Goal: Task Accomplishment & Management: Use online tool/utility

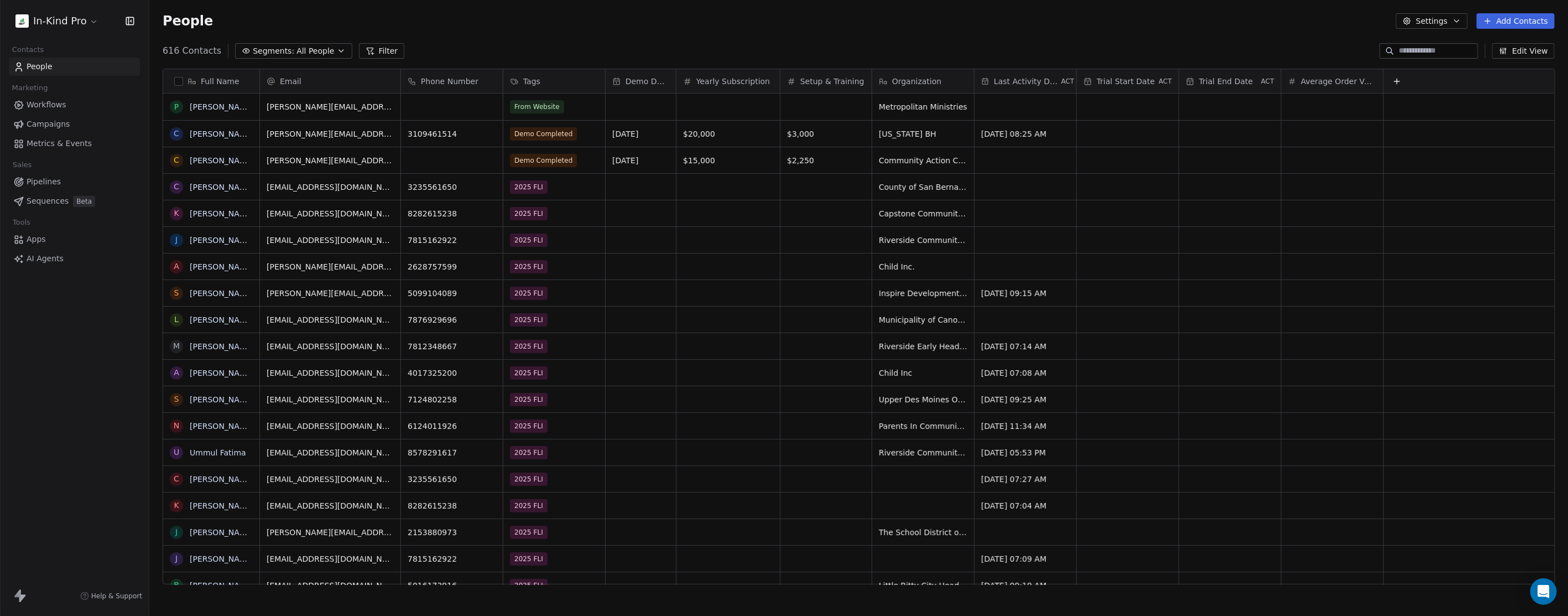
scroll to position [533, 1409]
click at [52, 101] on span "Workflows" at bounding box center [46, 104] width 40 height 12
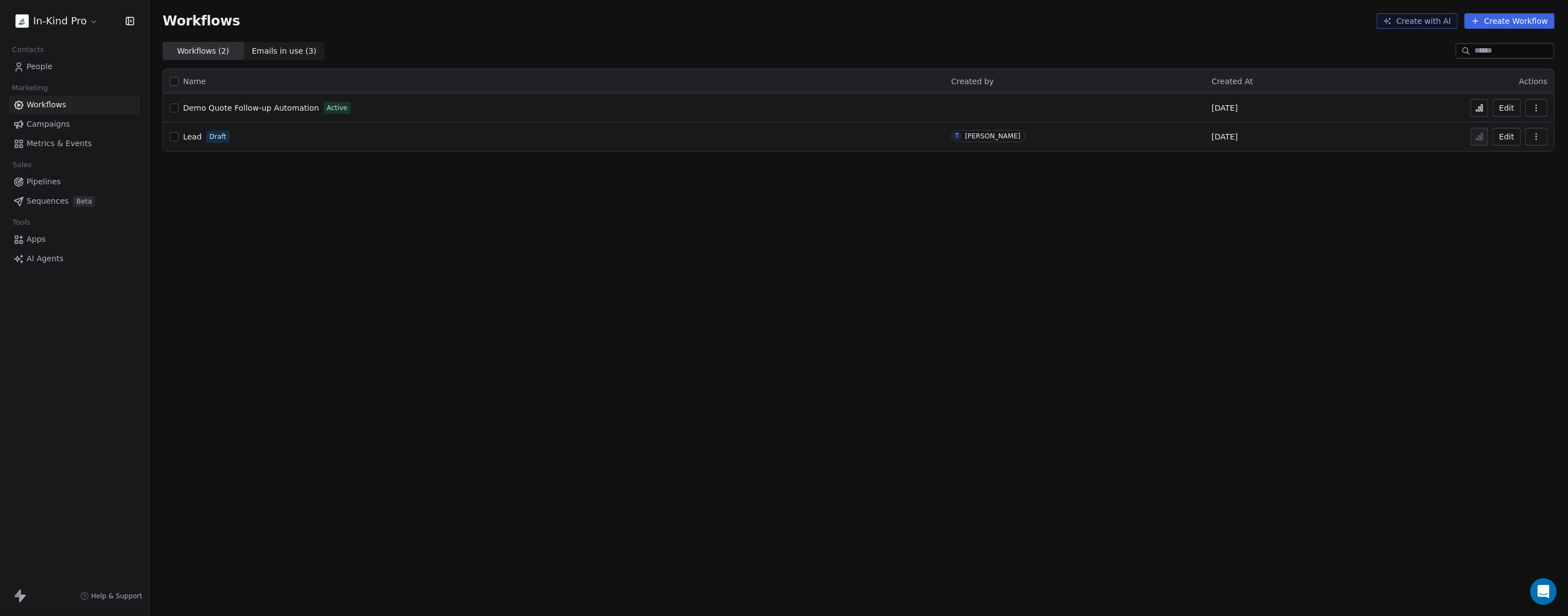
click at [297, 108] on span "Demo Quote Follow-up Automation" at bounding box center [251, 108] width 136 height 9
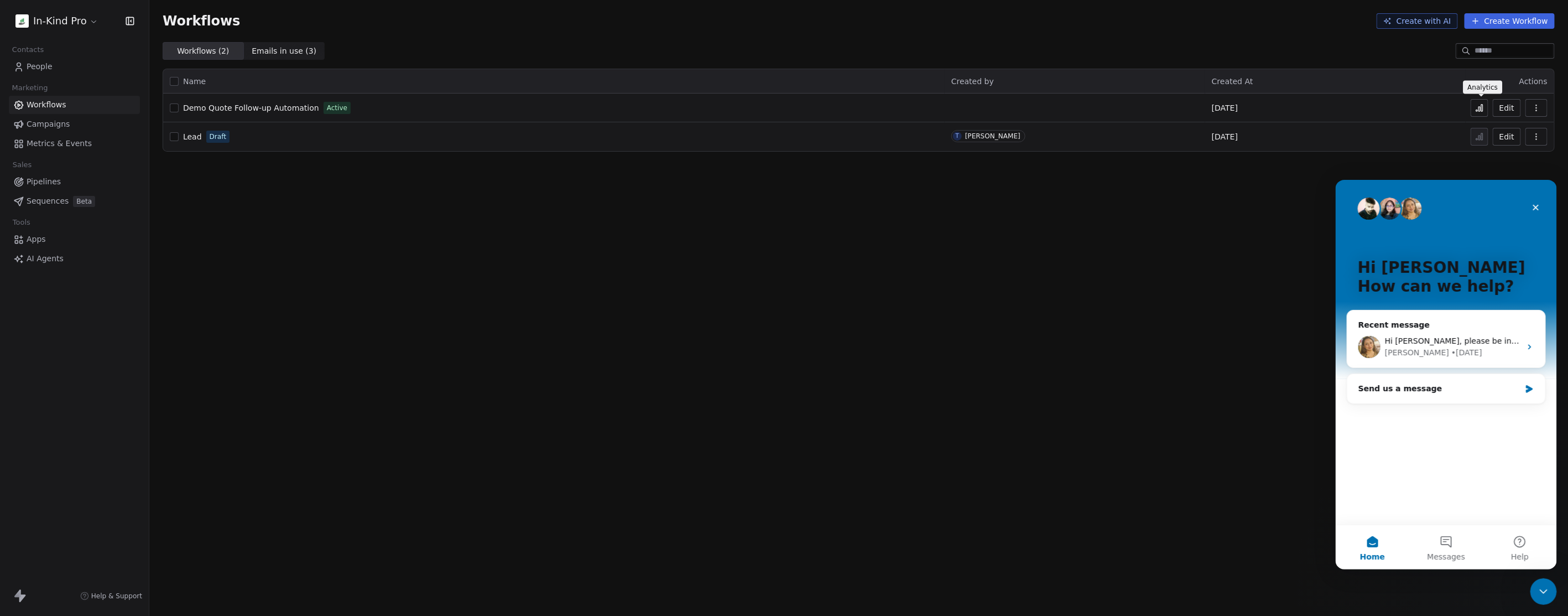
click at [1480, 108] on icon at bounding box center [1480, 109] width 2 height 4
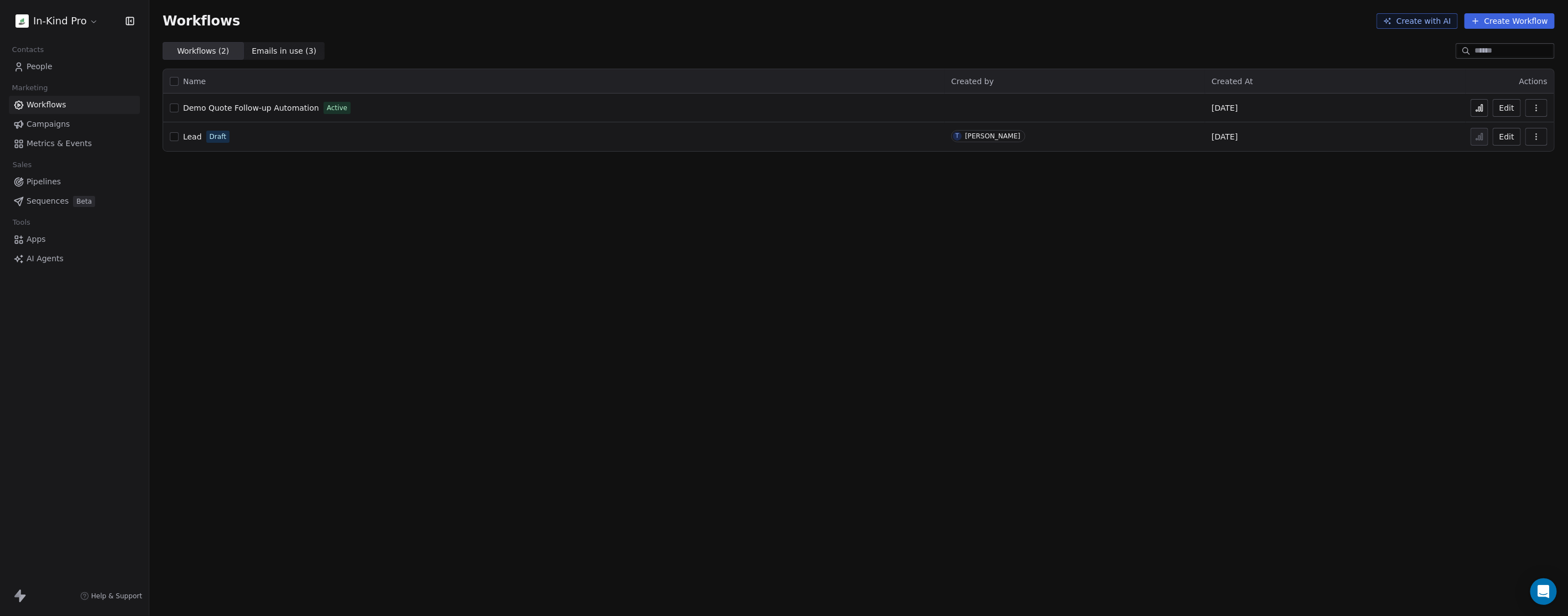
click at [41, 67] on span "People" at bounding box center [40, 66] width 26 height 12
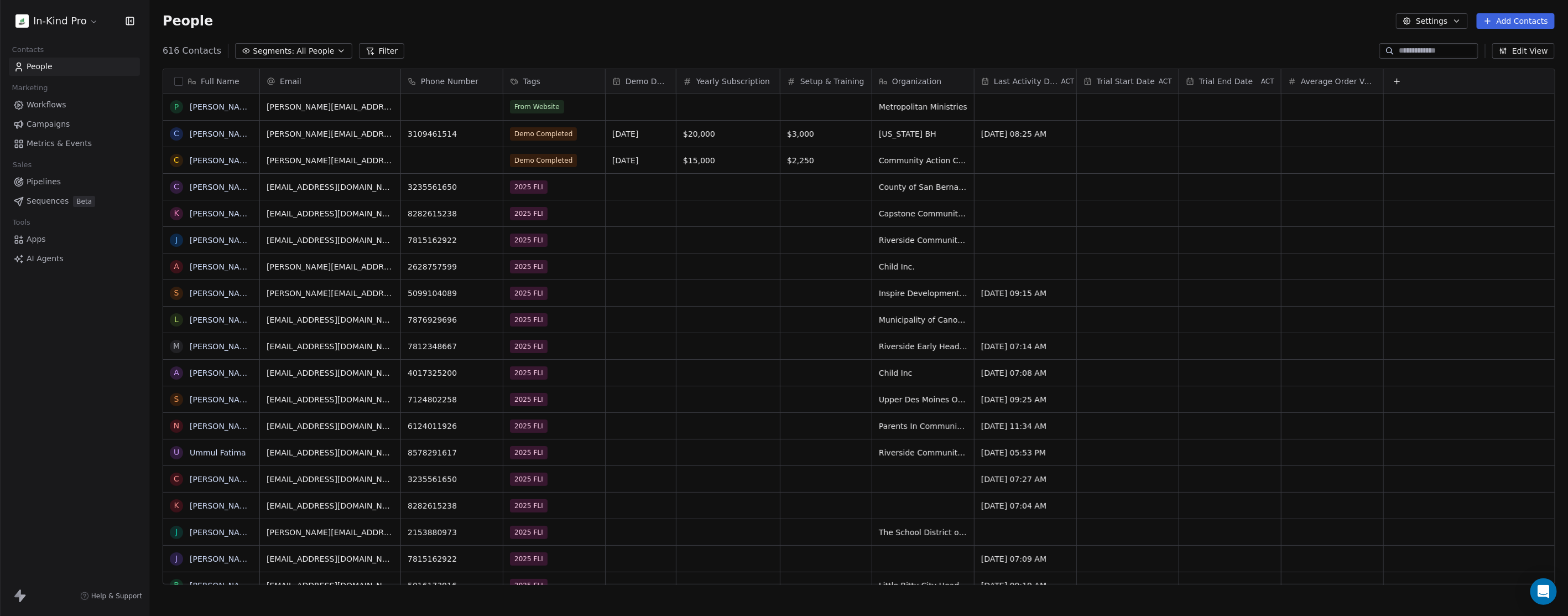
scroll to position [533, 1409]
click at [1522, 47] on button "Edit View" at bounding box center [1524, 51] width 62 height 15
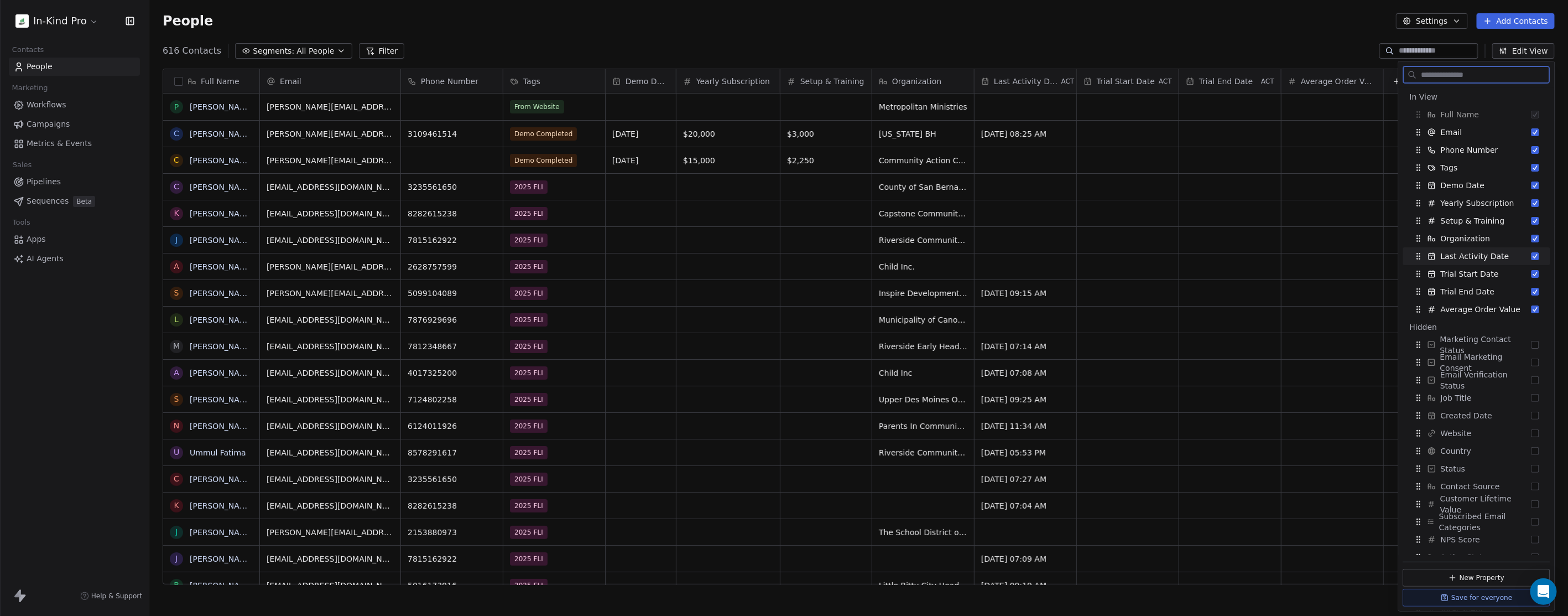
click at [1532, 256] on button "Suggestions" at bounding box center [1535, 256] width 8 height 8
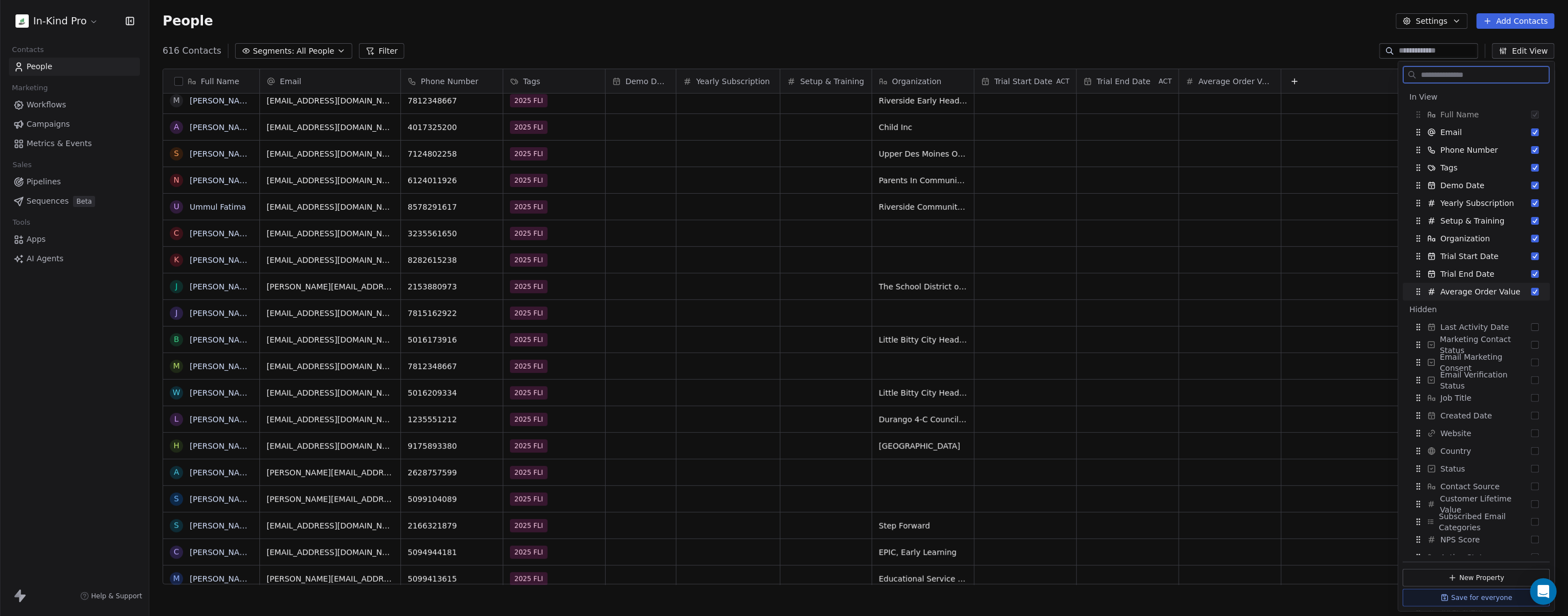
scroll to position [0, 0]
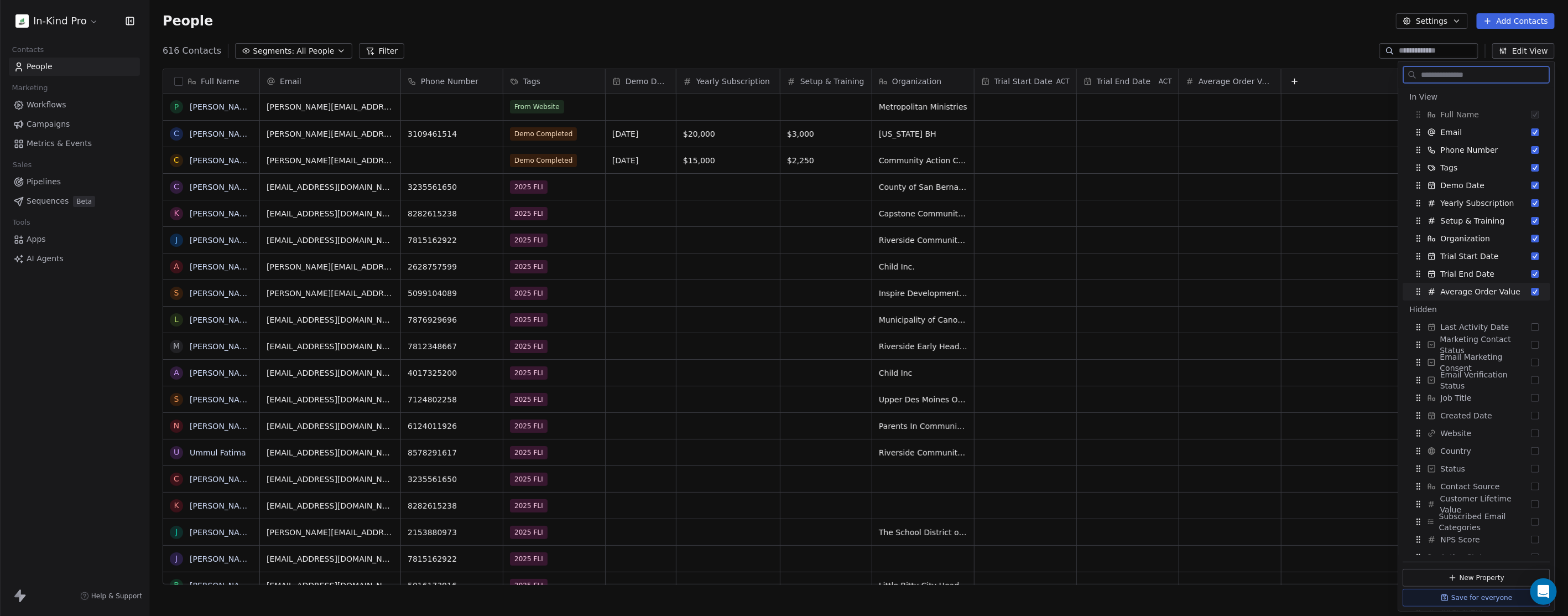
click at [1532, 290] on button "Suggestions" at bounding box center [1535, 292] width 8 height 8
click at [93, 22] on html "In-Kind Pro Contacts People Marketing Workflows Campaigns Metrics & Events Sale…" at bounding box center [784, 308] width 1568 height 616
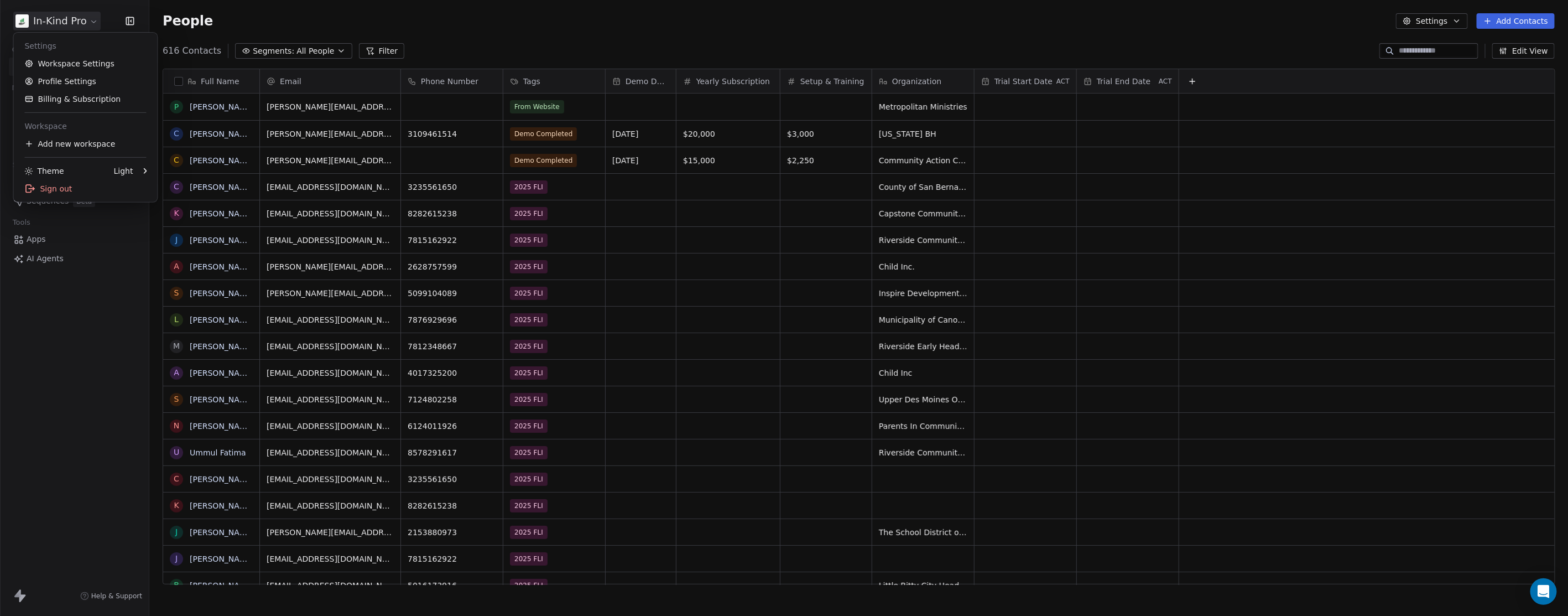
click at [82, 20] on html "In-Kind Pro Contacts People Marketing Workflows Campaigns Metrics & Events Sale…" at bounding box center [784, 308] width 1568 height 616
click at [70, 14] on html "In-Kind Pro Contacts People Marketing Workflows Campaigns Metrics & Events Sale…" at bounding box center [784, 308] width 1568 height 616
click at [70, 80] on link "Profile Settings" at bounding box center [85, 81] width 135 height 18
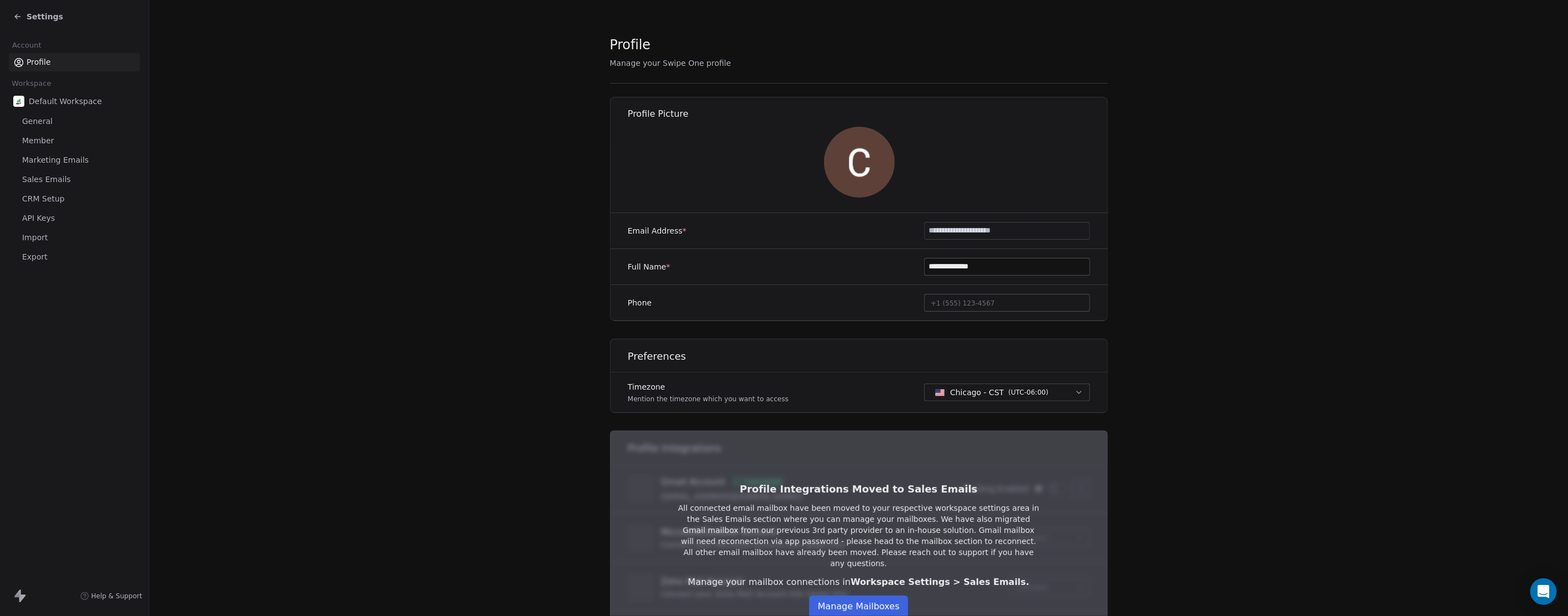
click at [46, 198] on span "CRM Setup" at bounding box center [43, 198] width 43 height 12
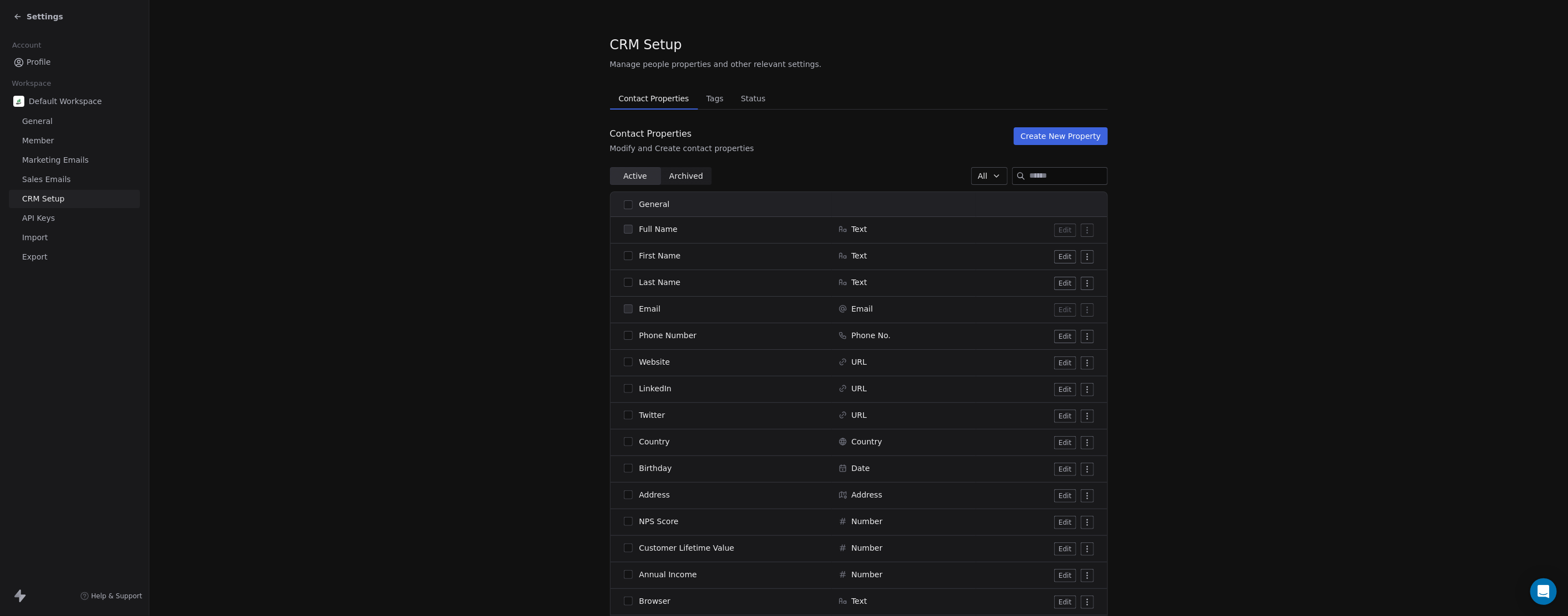
click at [1042, 138] on button "Create New Property" at bounding box center [1060, 136] width 93 height 18
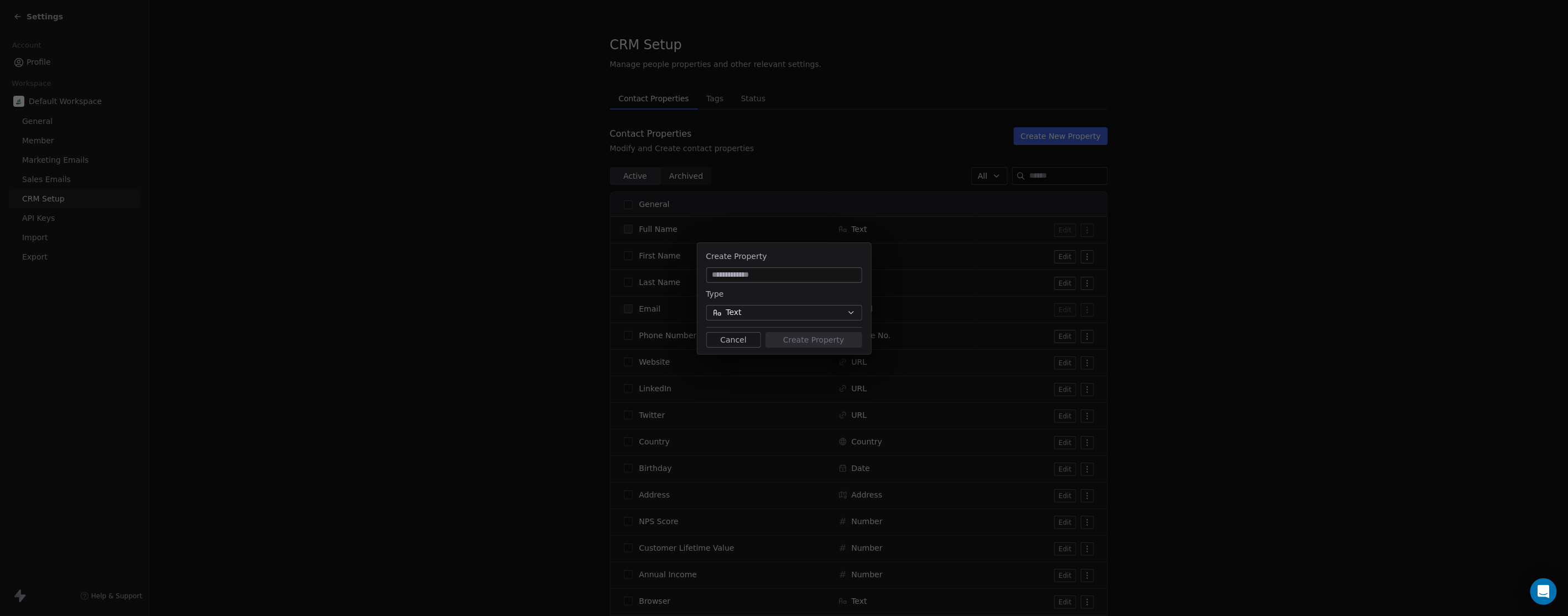
click at [758, 277] on input at bounding box center [784, 275] width 151 height 11
type input "**********"
click at [797, 314] on button "Text" at bounding box center [784, 312] width 156 height 15
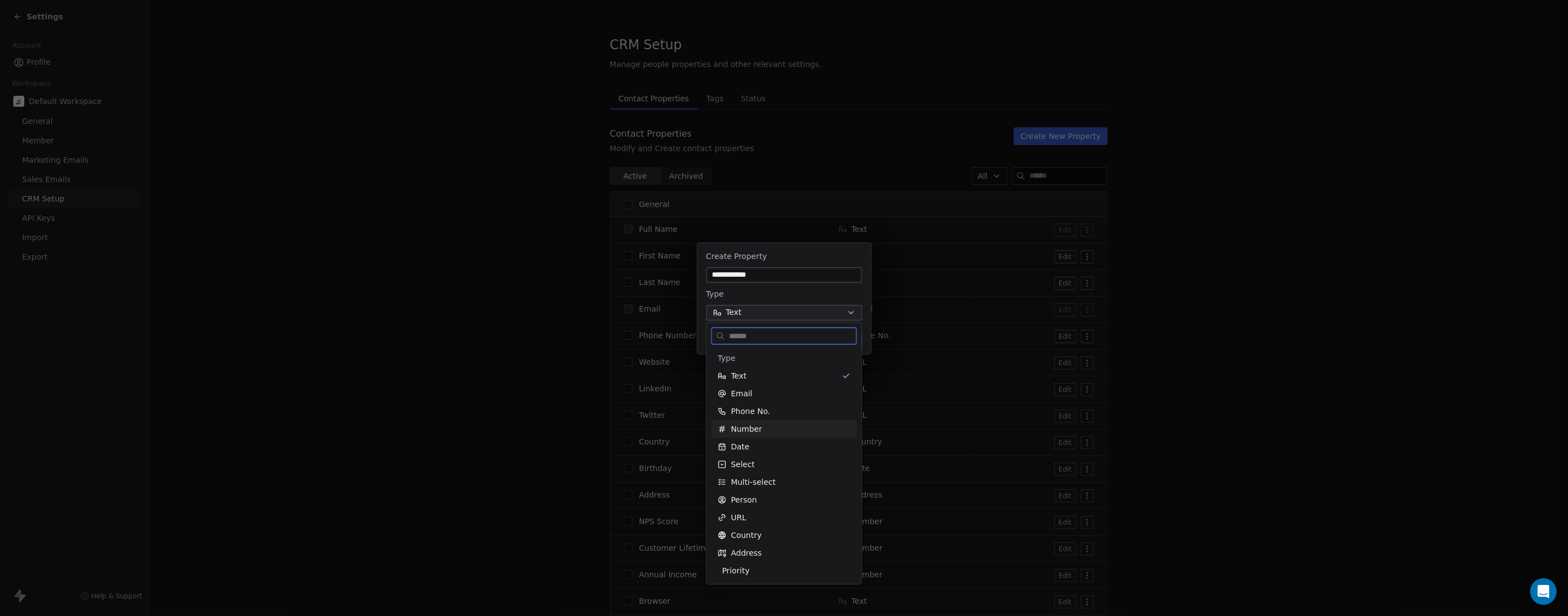
click at [753, 426] on span "Number" at bounding box center [747, 429] width 31 height 11
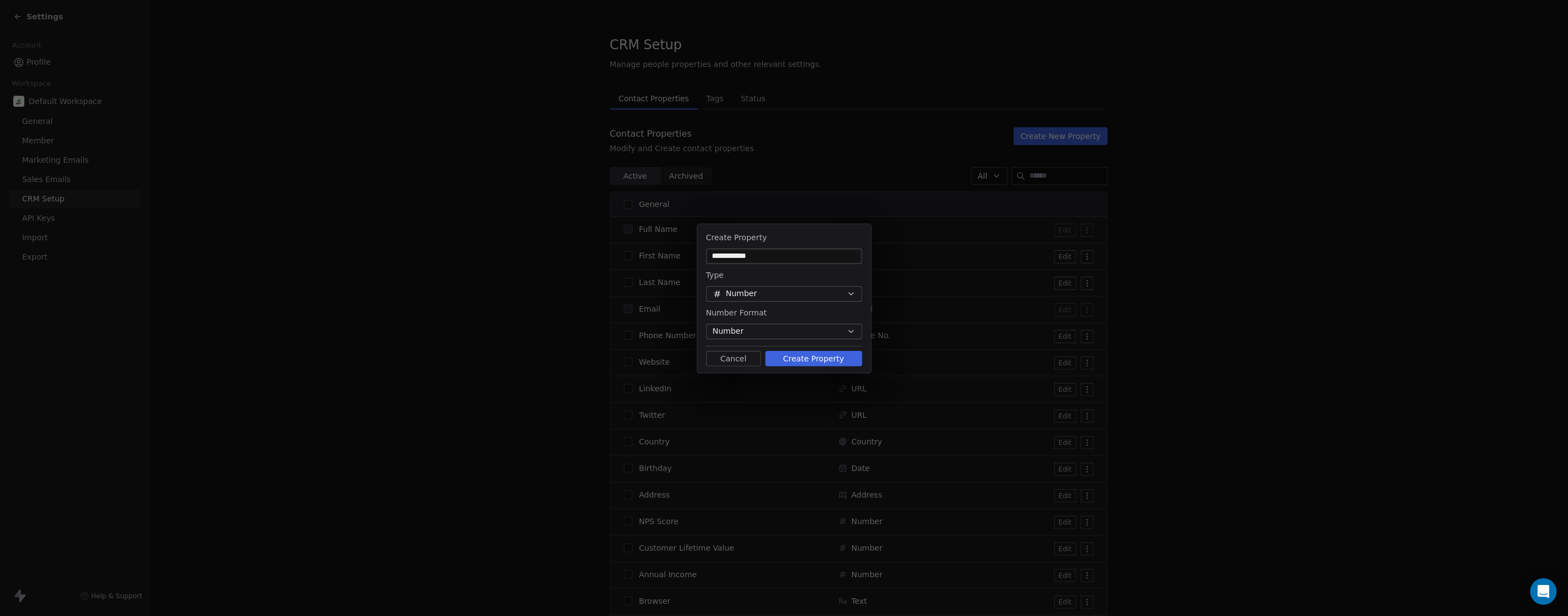
click at [822, 358] on button "Create Property" at bounding box center [814, 358] width 97 height 15
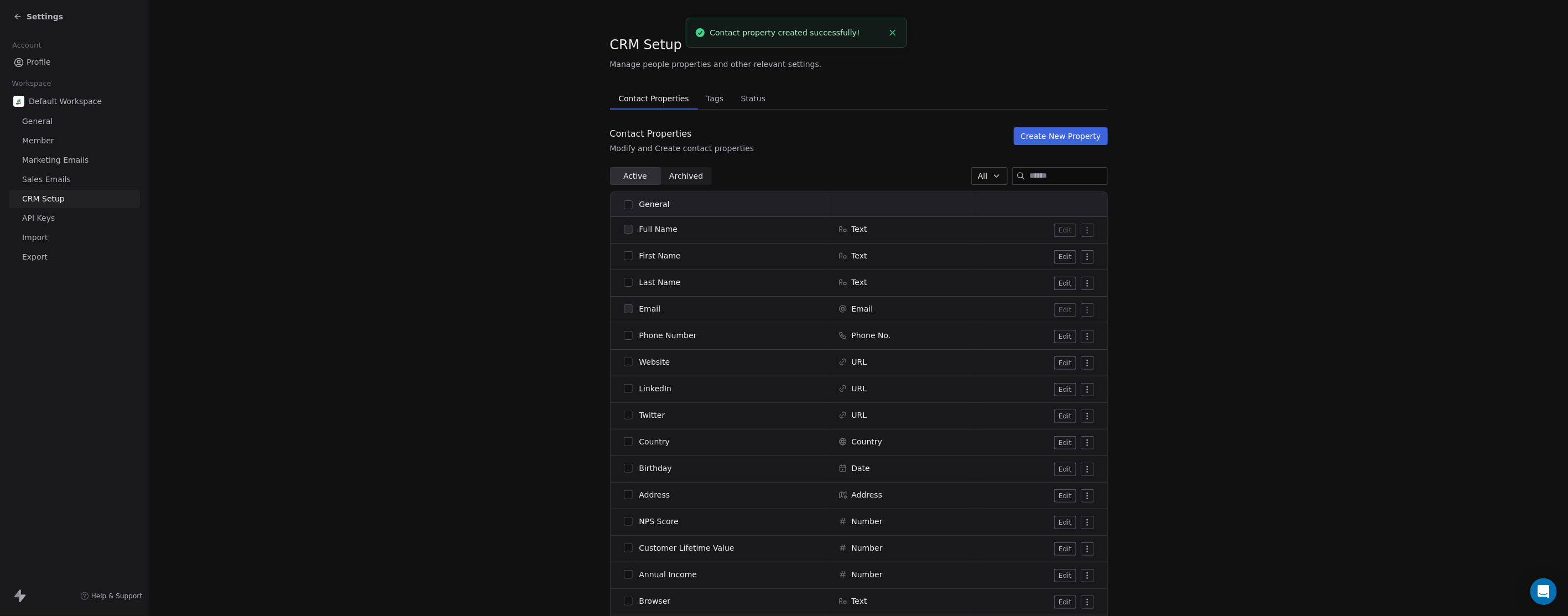
click at [1043, 135] on button "Create New Property" at bounding box center [1060, 136] width 93 height 18
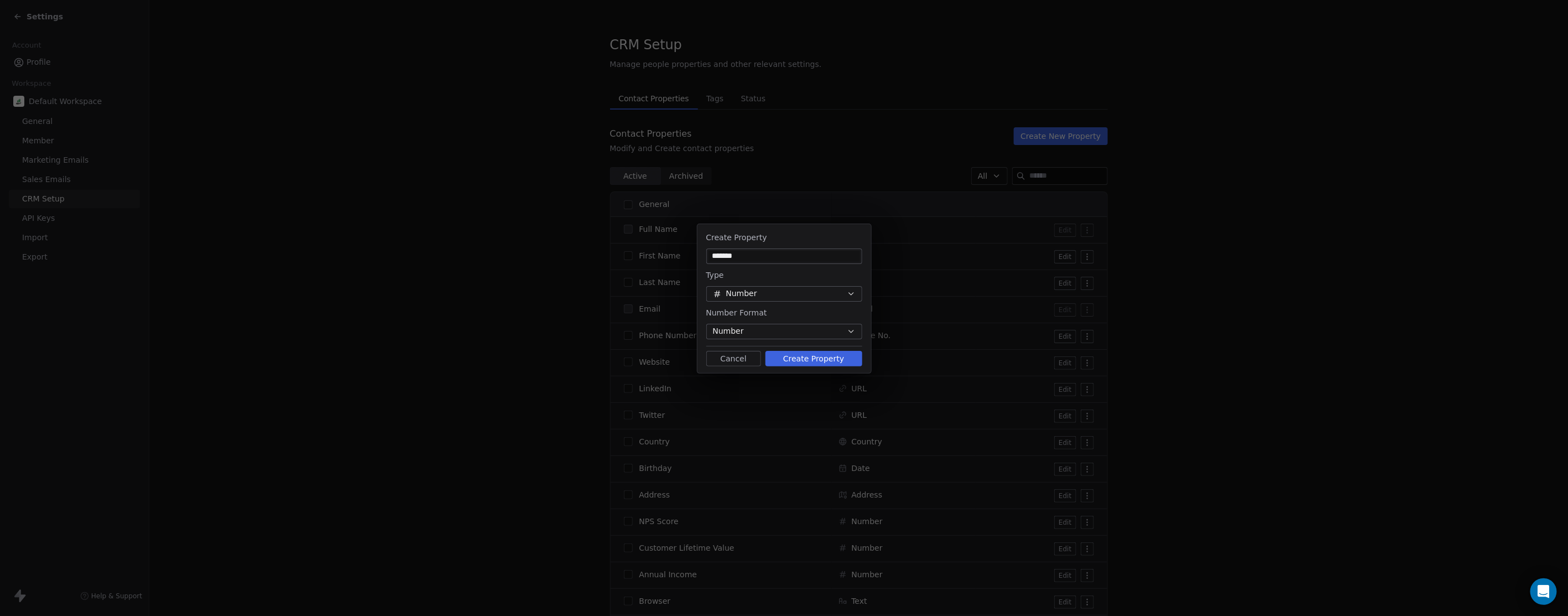
click at [710, 253] on input "*******" at bounding box center [784, 256] width 151 height 11
type input "**********"
click at [768, 294] on button "Number" at bounding box center [784, 293] width 156 height 15
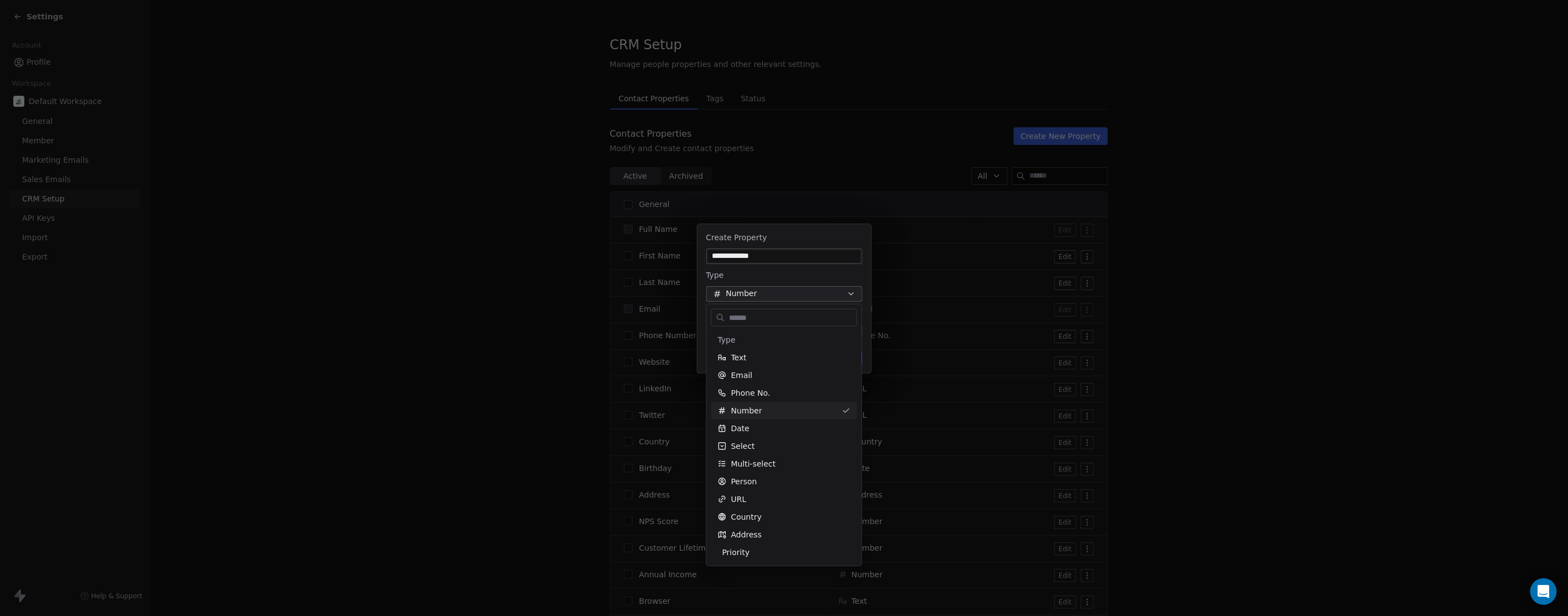
click at [768, 294] on div "**********" at bounding box center [784, 308] width 1568 height 204
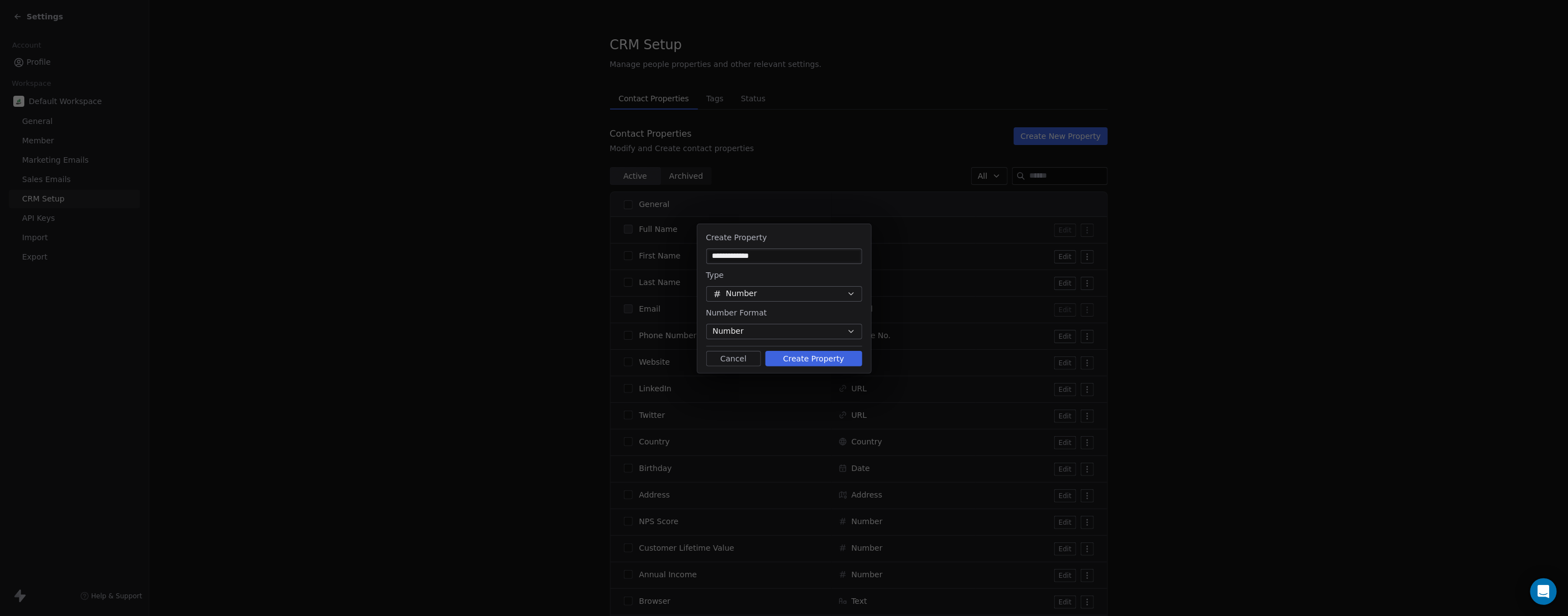
click at [775, 328] on button "Number" at bounding box center [784, 331] width 156 height 15
click at [746, 373] on span "Currency" at bounding box center [735, 373] width 35 height 12
click at [760, 352] on span "Pick currency" at bounding box center [738, 350] width 51 height 12
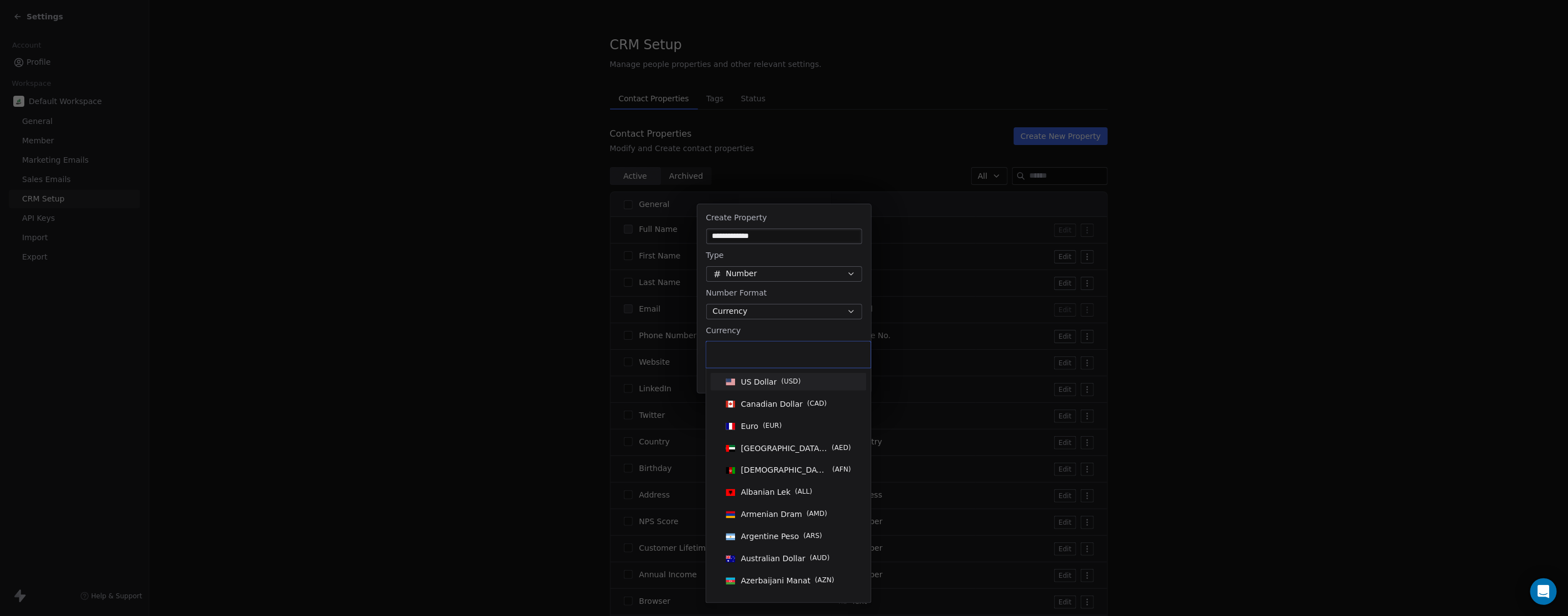
click at [762, 378] on span "US Dollar" at bounding box center [759, 382] width 36 height 11
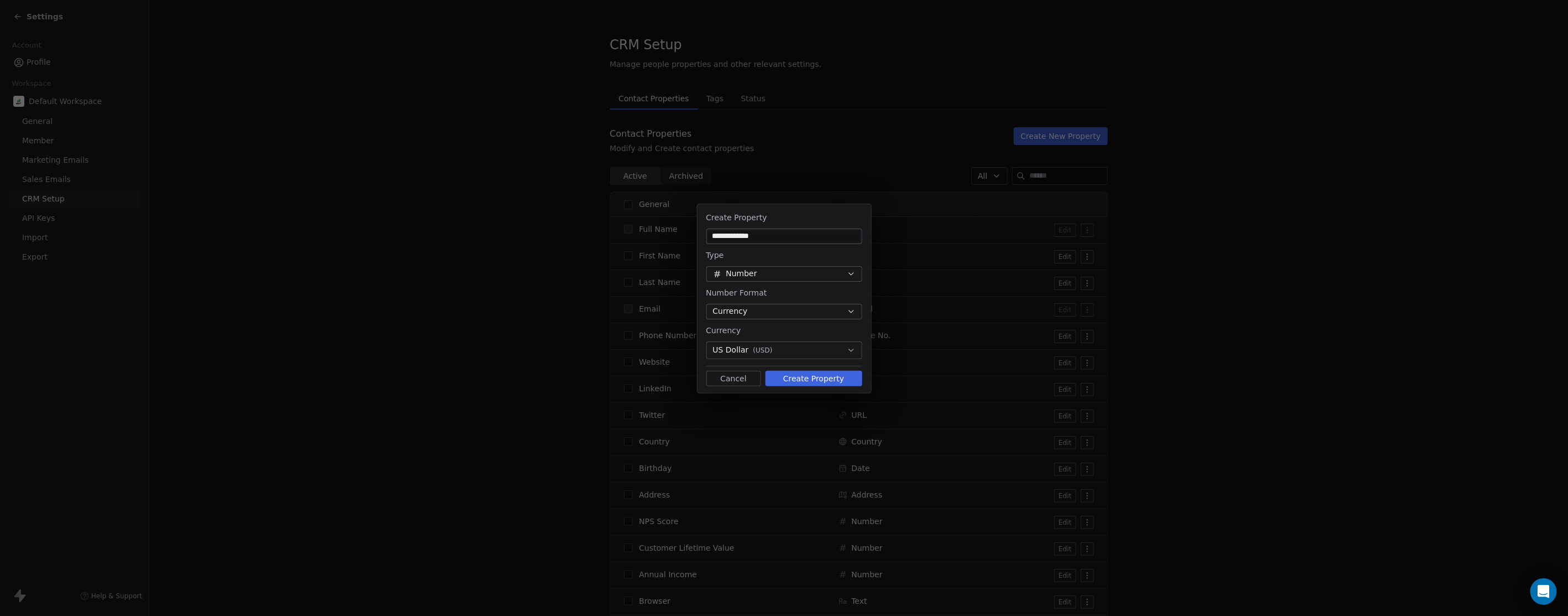
click at [822, 374] on button "Create Property" at bounding box center [814, 378] width 97 height 15
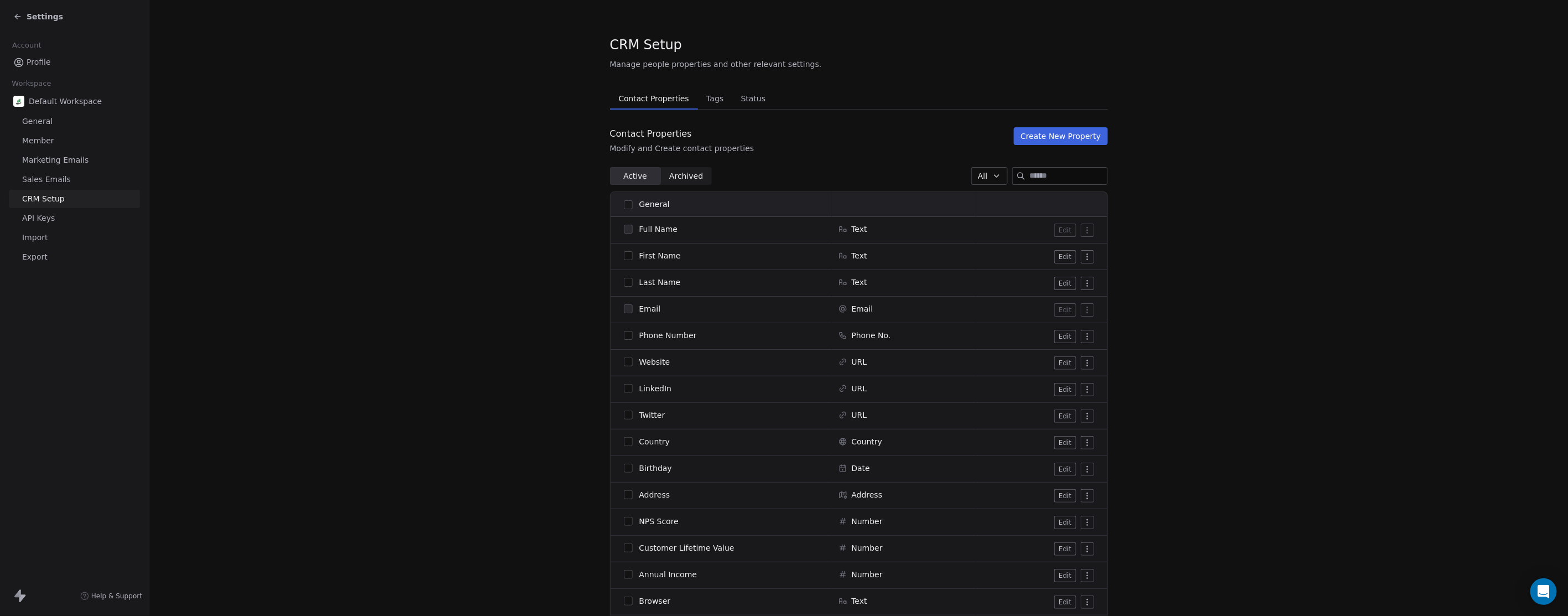
click at [1040, 139] on button "Create New Property" at bounding box center [1060, 136] width 93 height 18
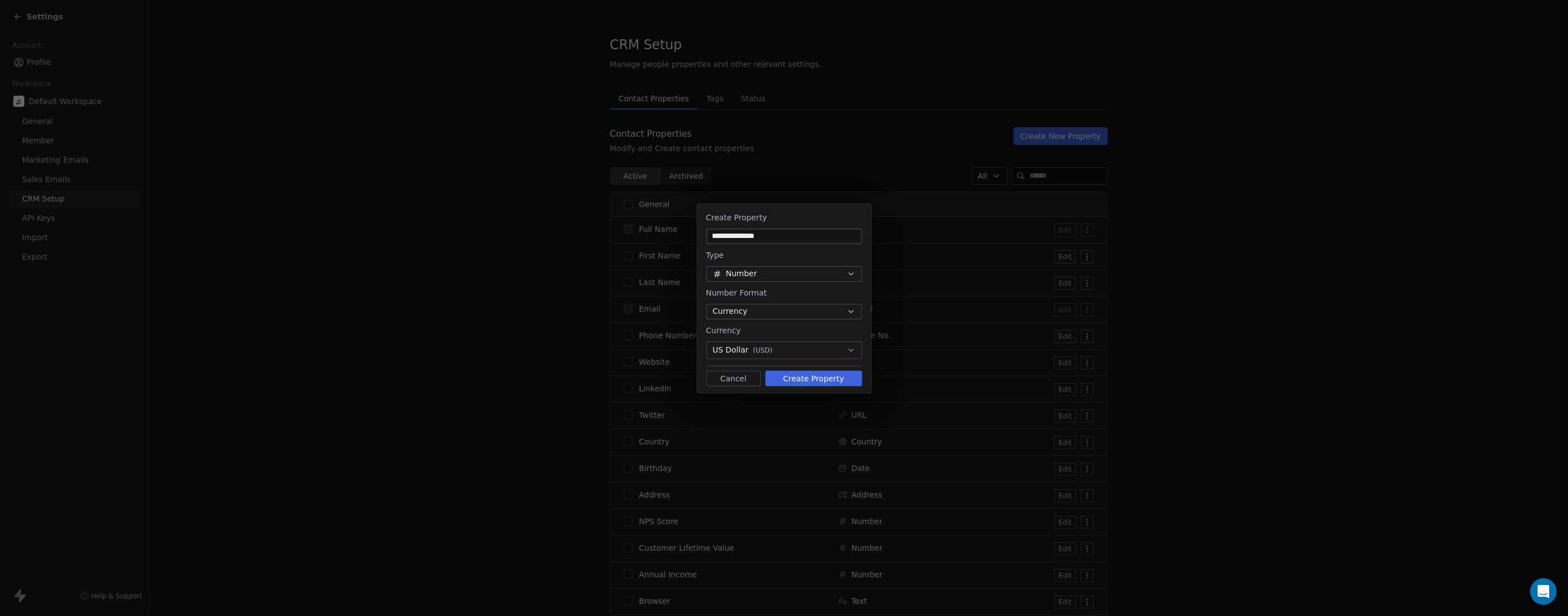
type input "**********"
click at [849, 268] on button "Number" at bounding box center [784, 274] width 156 height 15
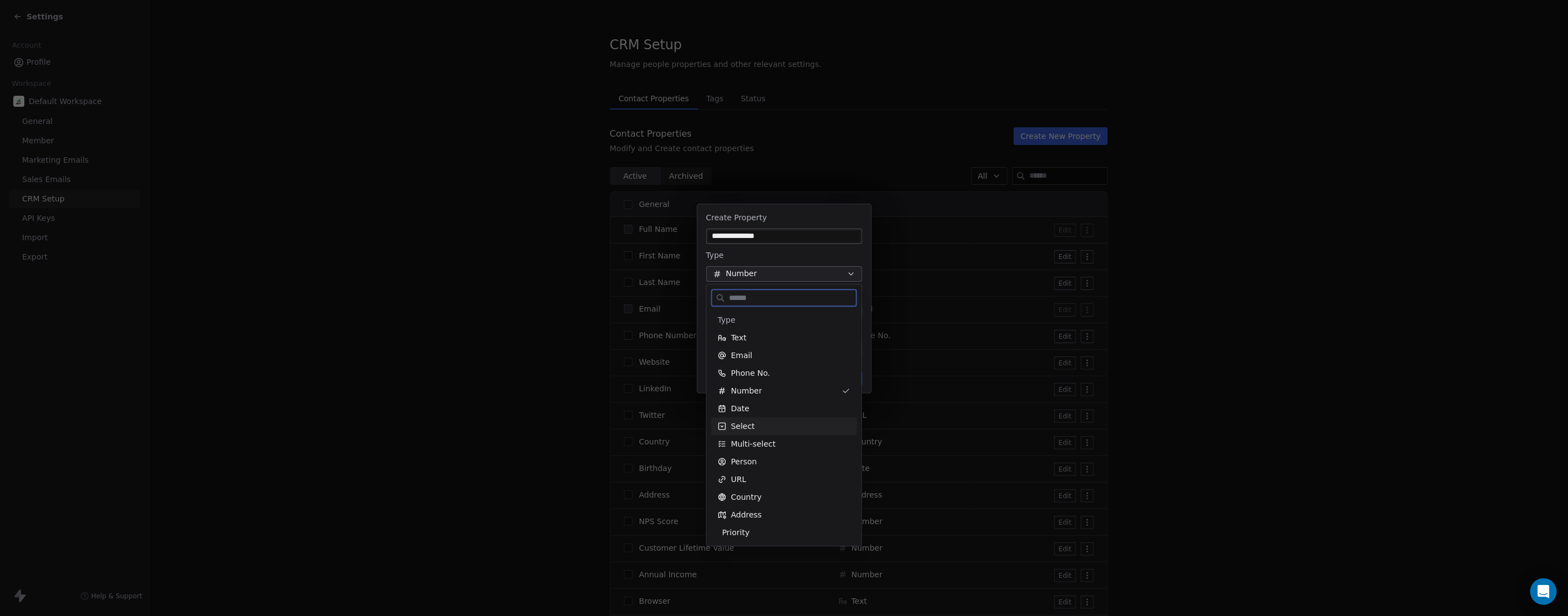
click at [761, 426] on div "Select" at bounding box center [784, 426] width 133 height 11
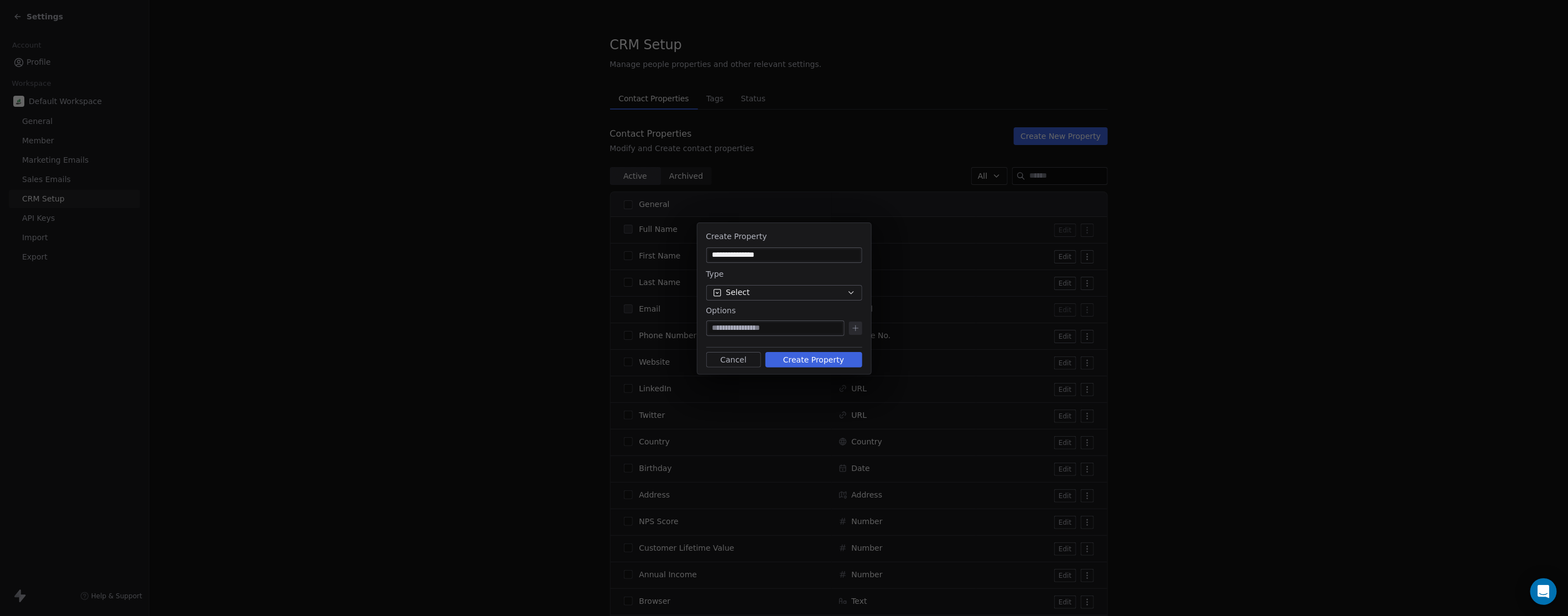
click at [734, 329] on input at bounding box center [775, 328] width 134 height 11
type input "***"
click at [856, 331] on icon at bounding box center [856, 327] width 0 height 5
type input "**"
click at [858, 319] on icon at bounding box center [856, 319] width 5 height 0
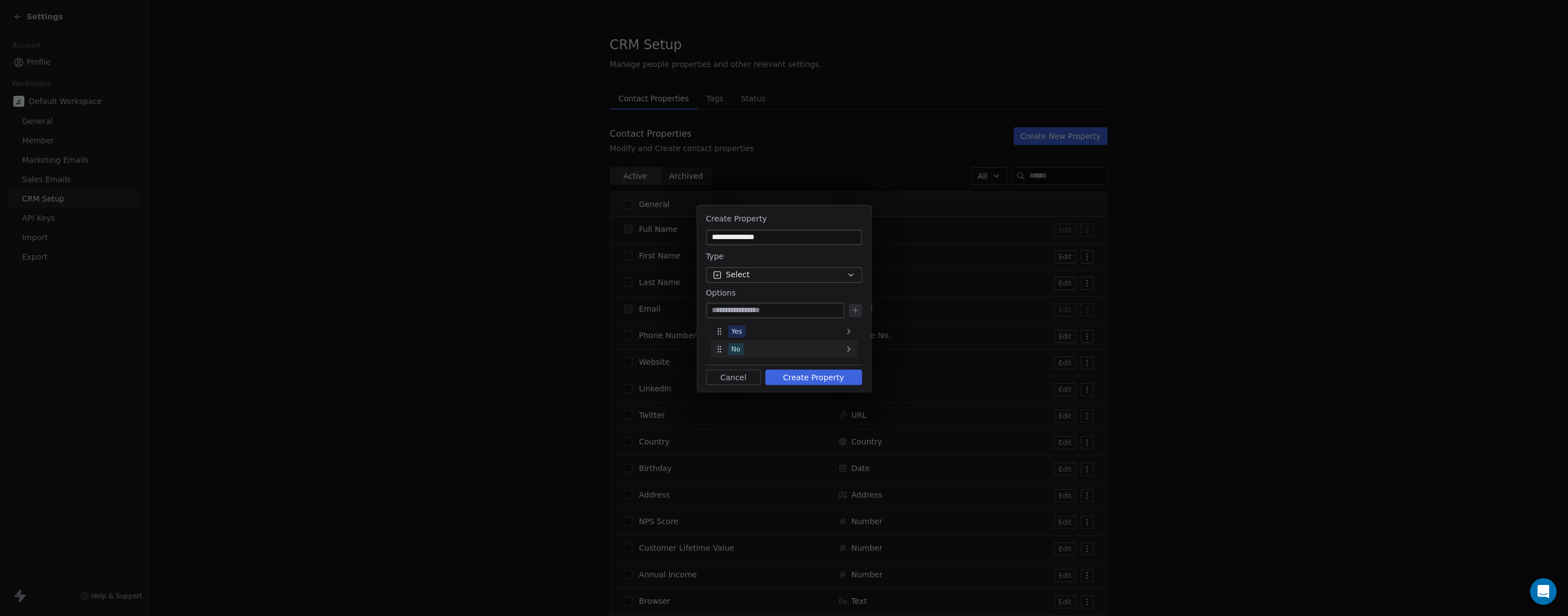
click at [849, 345] on icon at bounding box center [849, 349] width 9 height 9
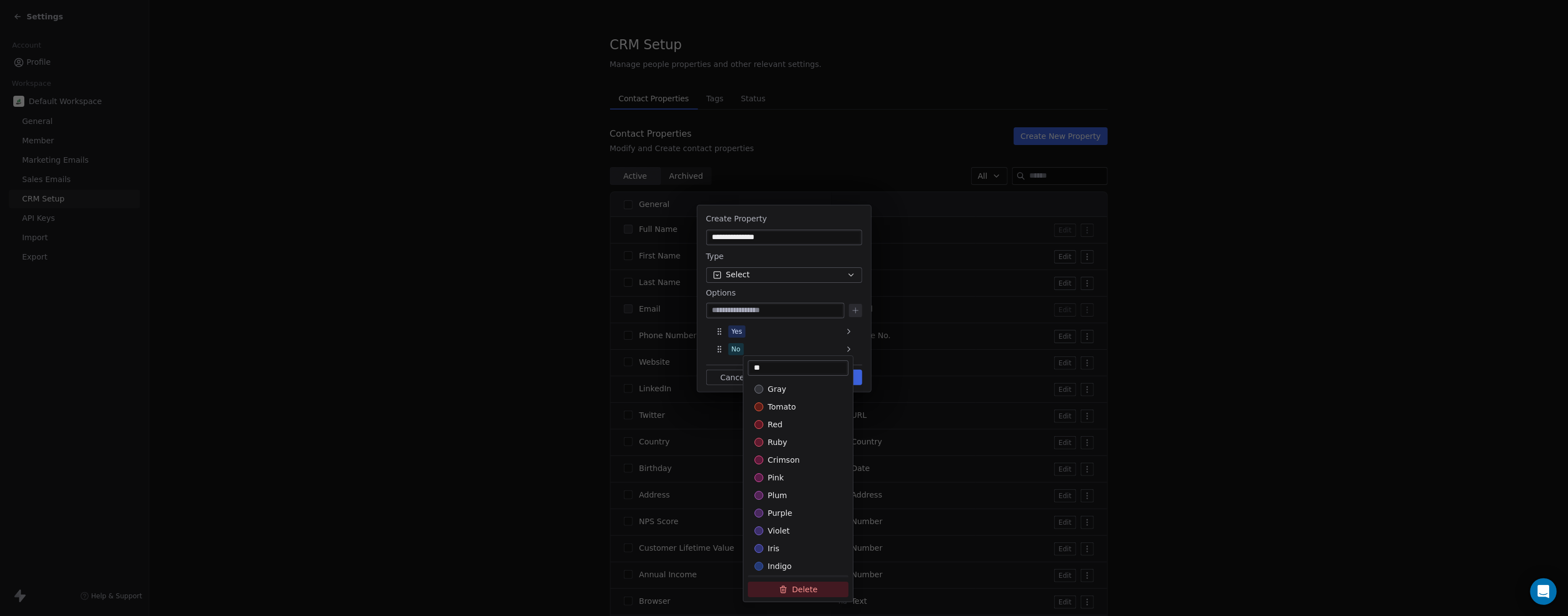
click at [796, 583] on button "Delete" at bounding box center [798, 589] width 101 height 15
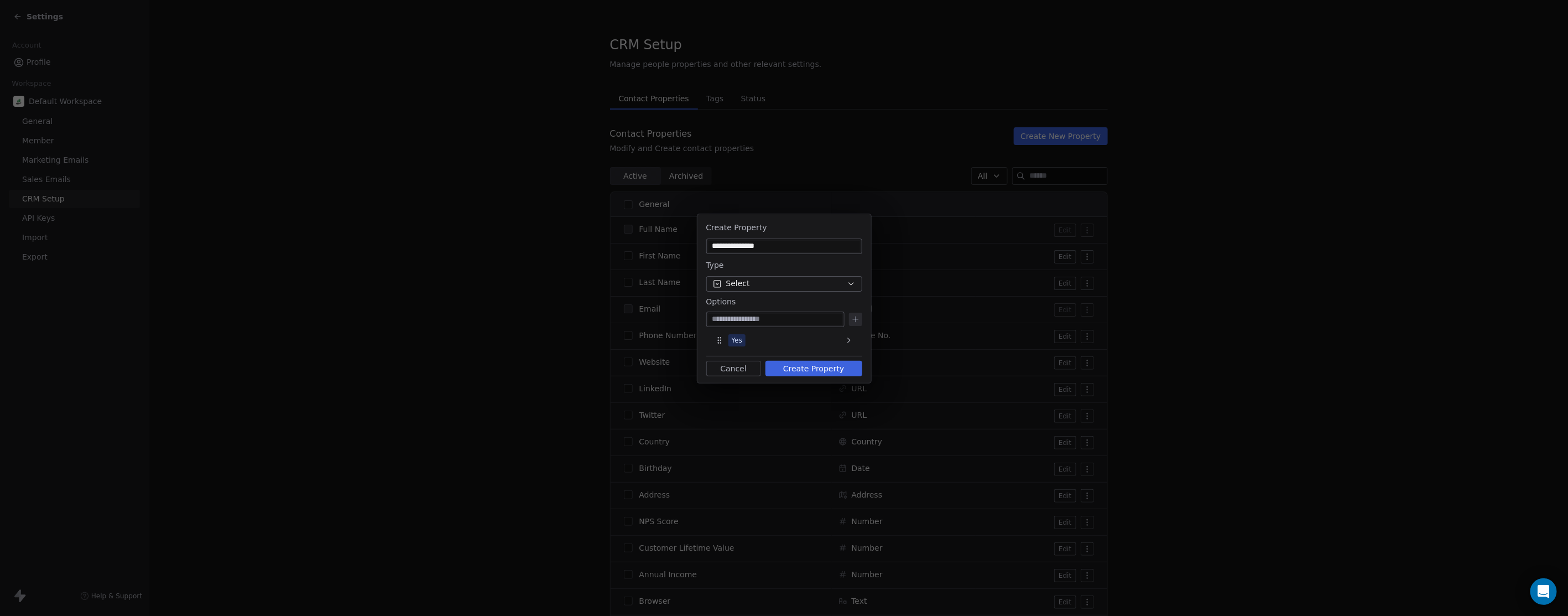
click at [796, 368] on button "Create Property" at bounding box center [814, 368] width 97 height 15
